Goal: Register for event/course

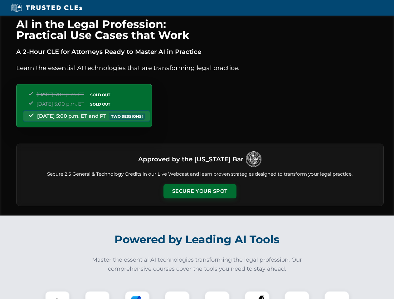
click at [200, 191] on button "Secure Your Spot" at bounding box center [199, 191] width 73 height 14
click at [57, 295] on img at bounding box center [57, 304] width 18 height 18
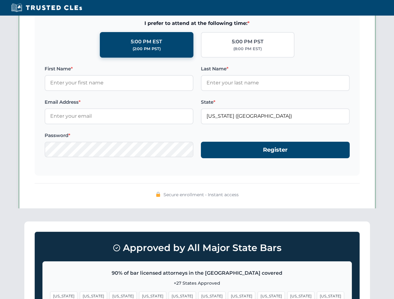
click at [228, 295] on span "[US_STATE]" at bounding box center [241, 296] width 27 height 9
click at [287, 295] on span "[US_STATE]" at bounding box center [300, 296] width 27 height 9
